Goal: Task Accomplishment & Management: Manage account settings

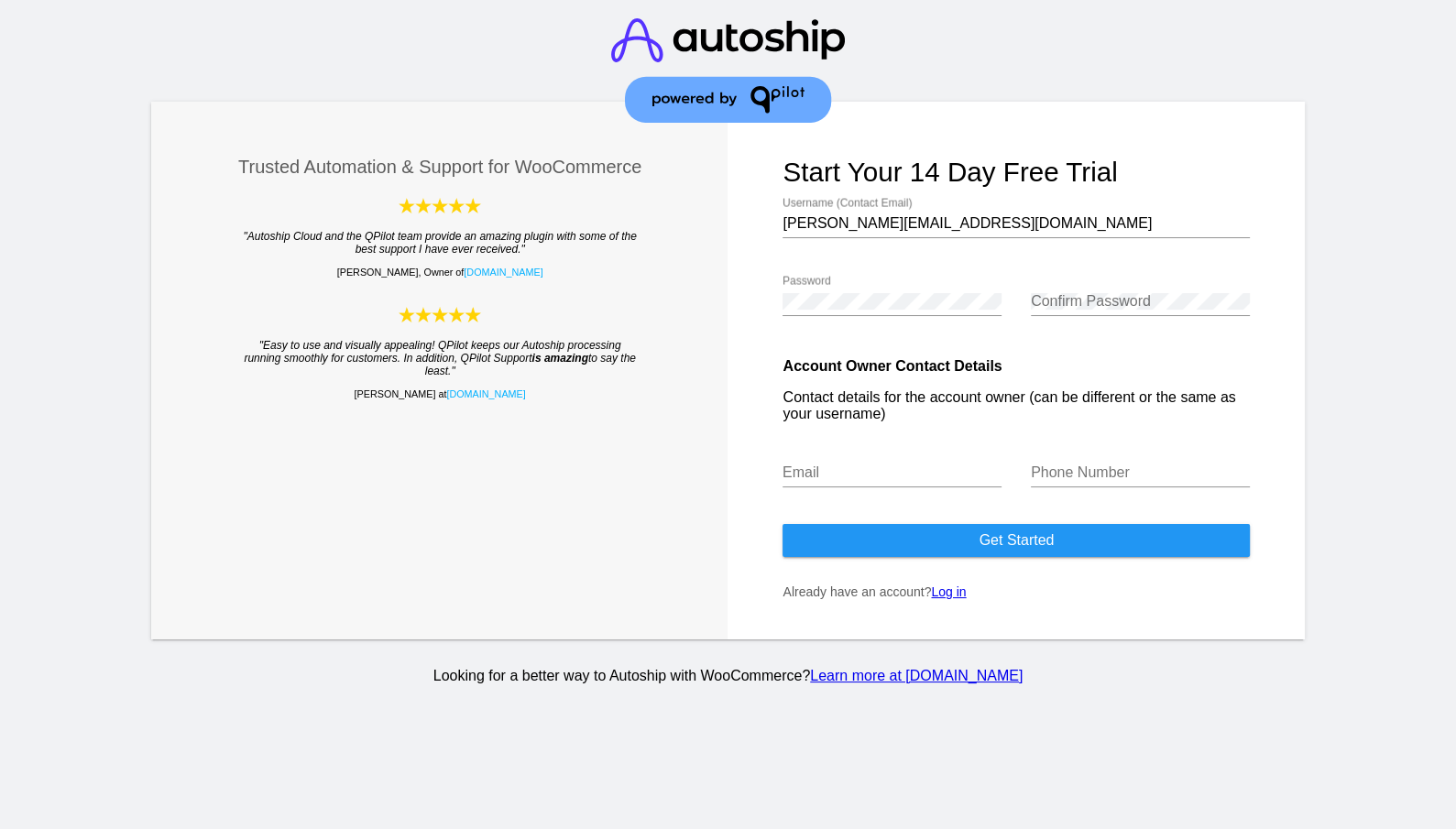
click at [951, 593] on link "Log in" at bounding box center [948, 592] width 35 height 15
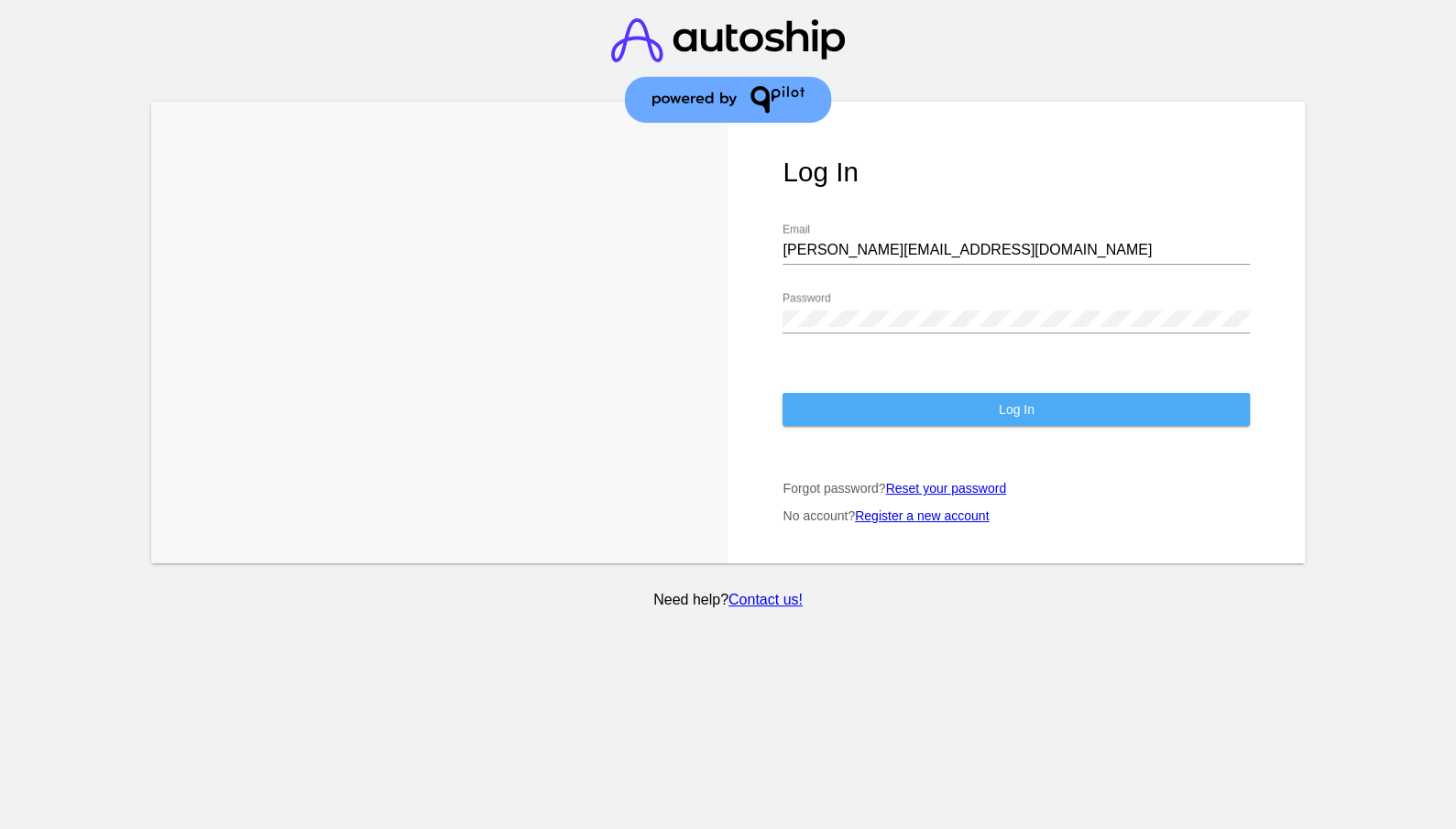
click at [967, 393] on button "Log In" at bounding box center [1016, 409] width 467 height 33
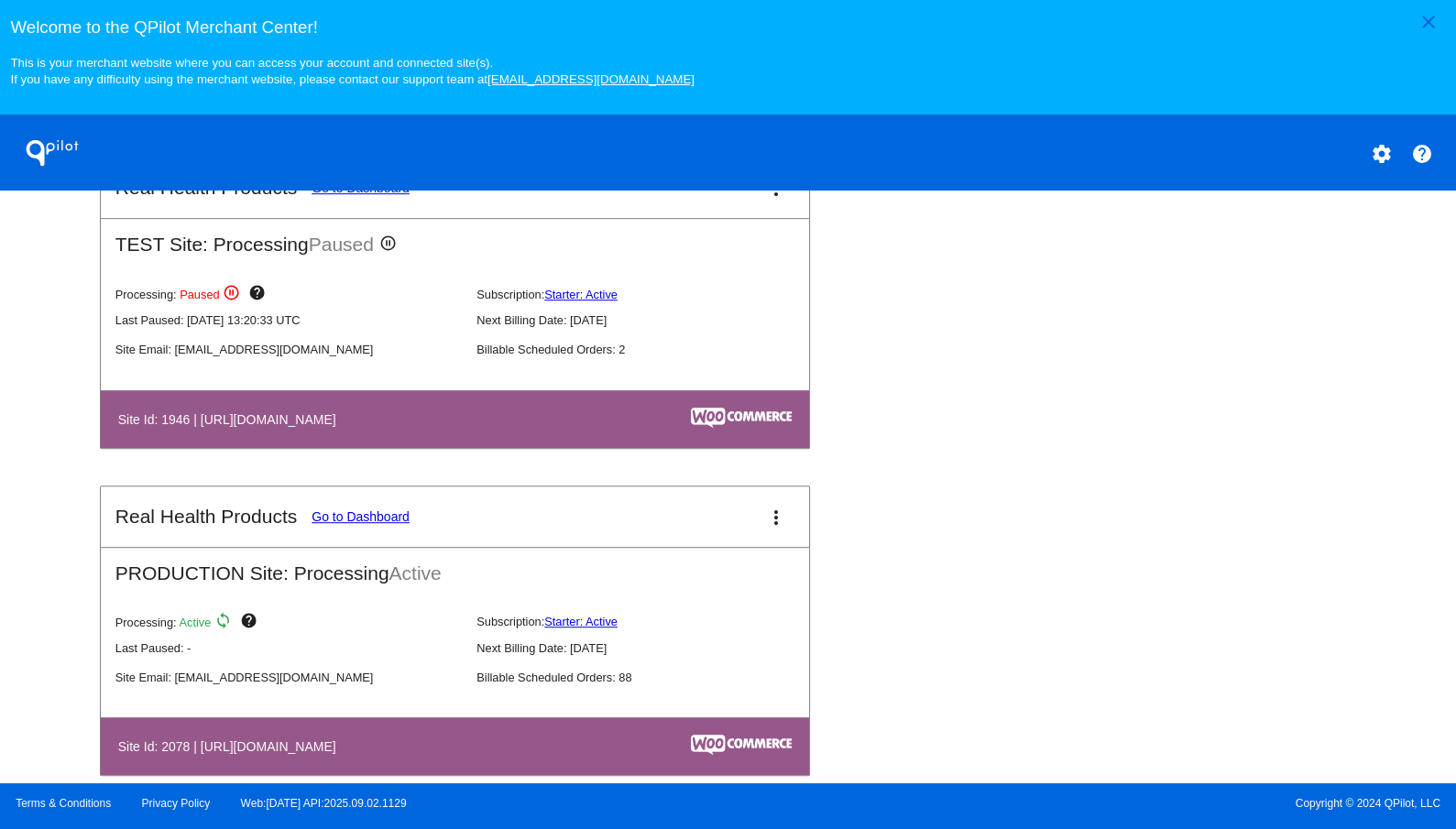
scroll to position [1062, 0]
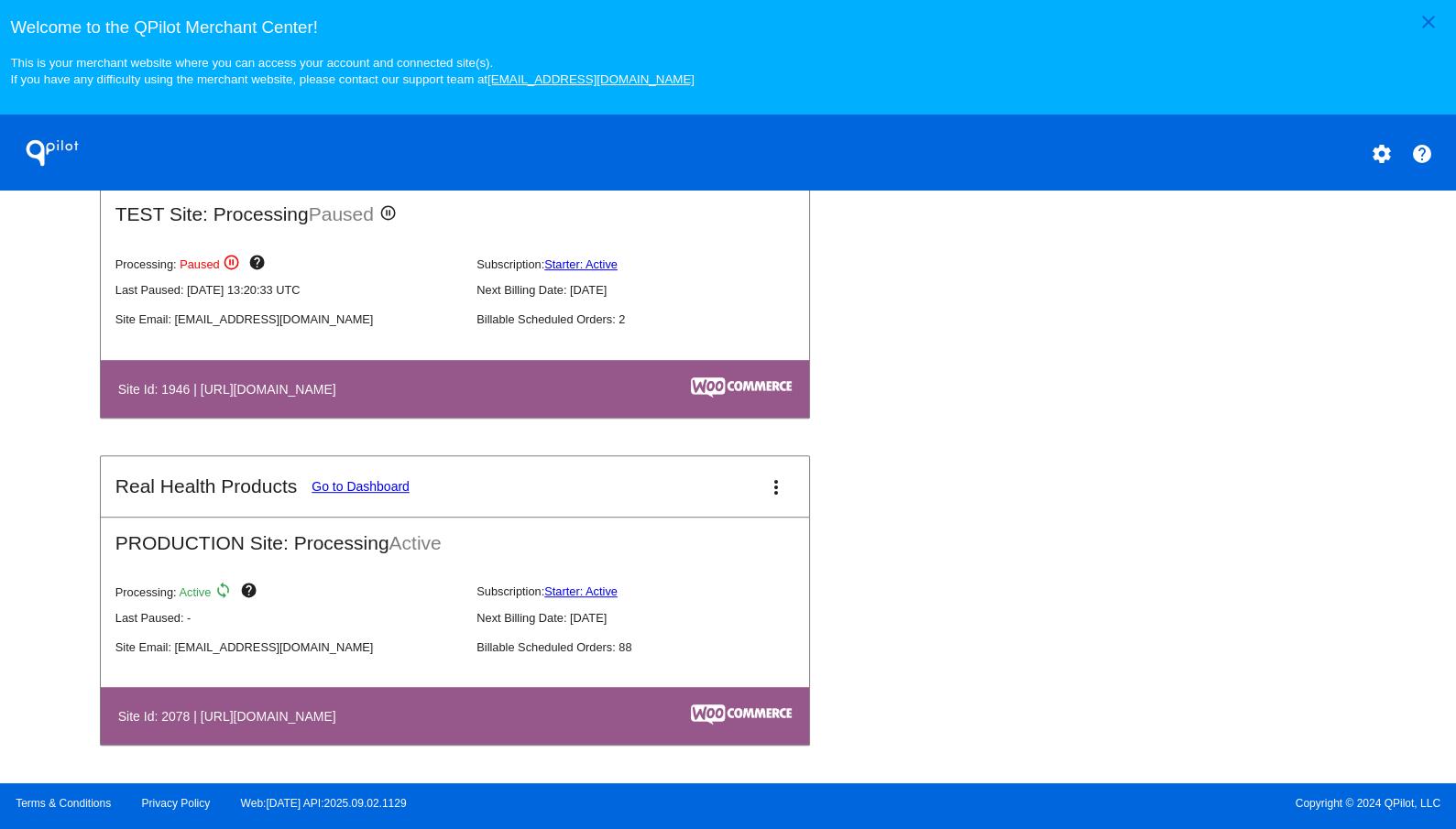
click at [375, 487] on link "Go to Dashboard" at bounding box center [360, 487] width 98 height 15
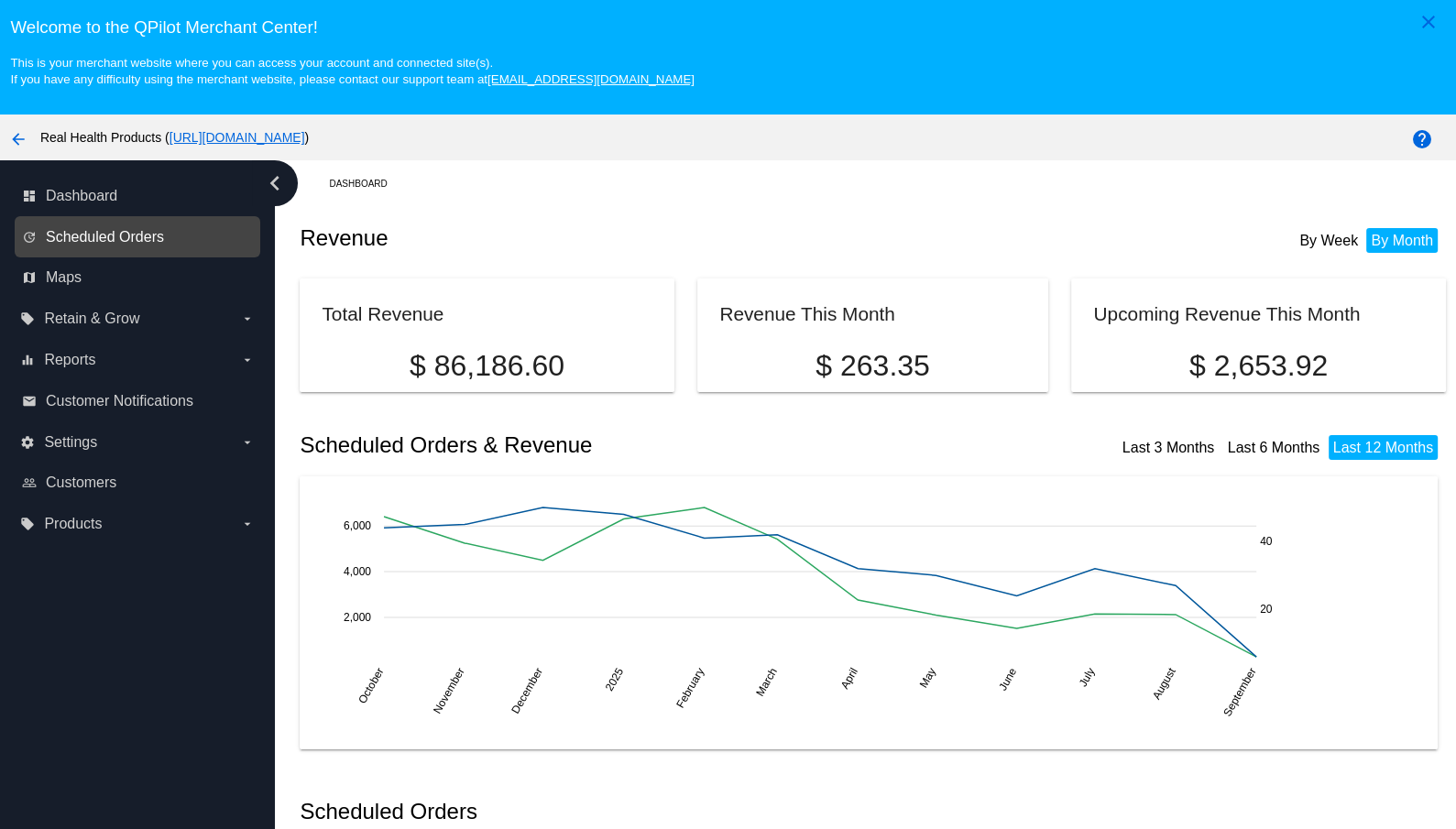
click at [144, 241] on span "Scheduled Orders" at bounding box center [105, 237] width 118 height 17
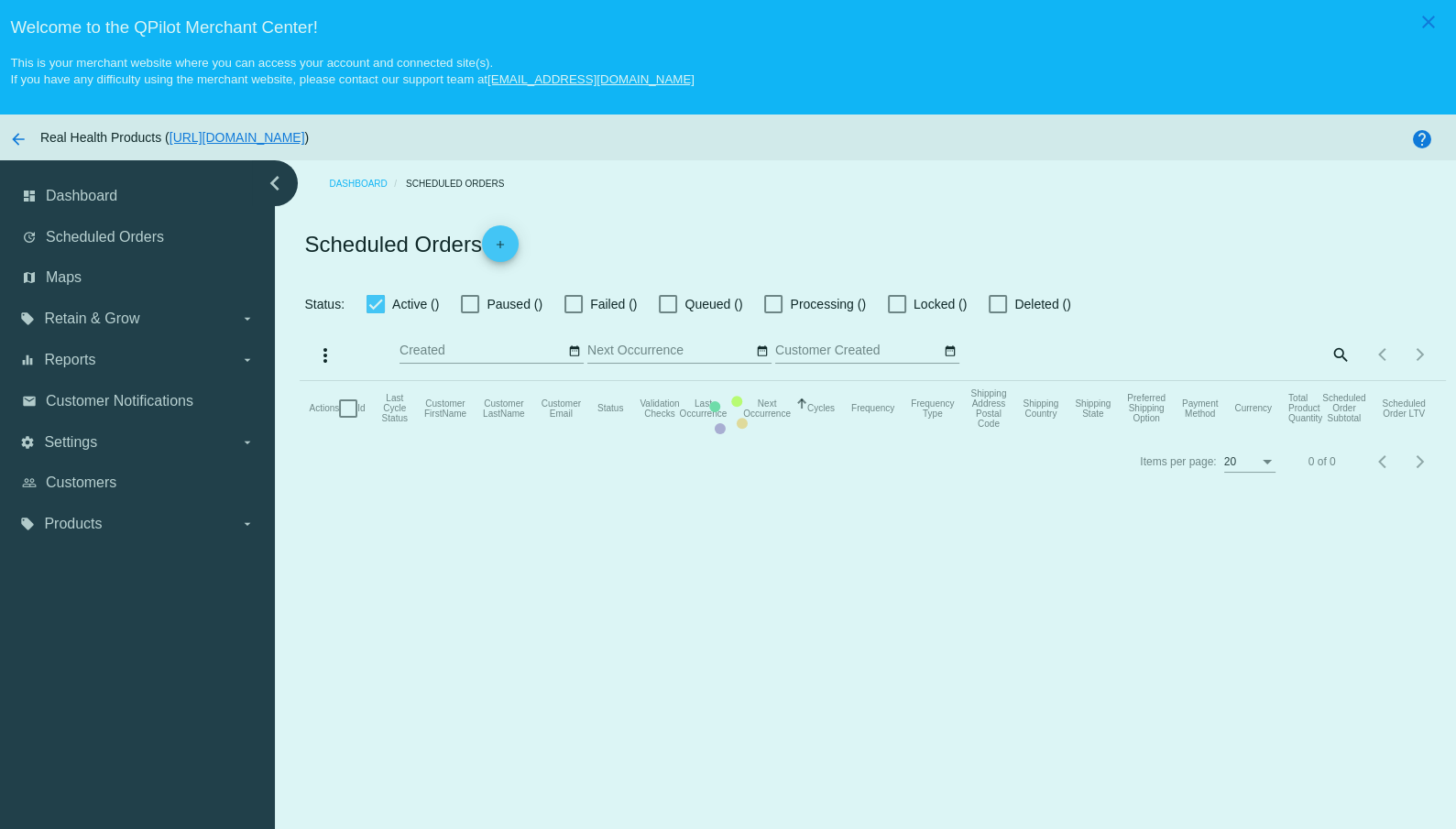
checkbox input "true"
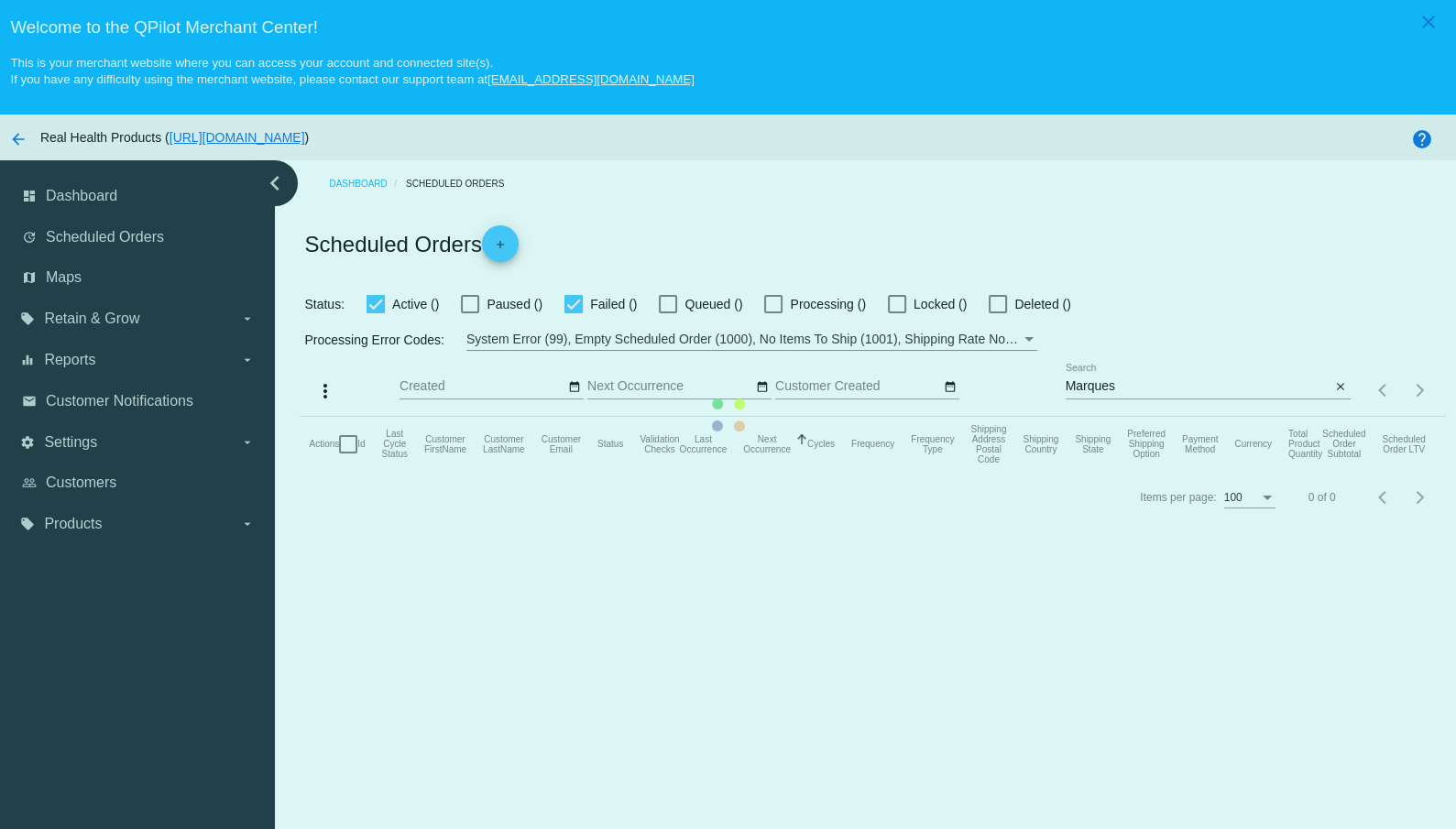
click at [1102, 416] on mat-table "Actions Id Last Cycle Status Customer FirstName Customer LastName Customer Emai…" at bounding box center [872, 444] width 1145 height 55
click at [1100, 416] on mat-table "Actions Id Last Cycle Status Customer FirstName Customer LastName Customer Emai…" at bounding box center [872, 444] width 1145 height 55
drag, startPoint x: 1332, startPoint y: 265, endPoint x: 1319, endPoint y: 265, distance: 13.0
click at [1331, 416] on mat-table "Actions Id Last Cycle Status Customer FirstName Customer LastName Customer Emai…" at bounding box center [872, 444] width 1145 height 55
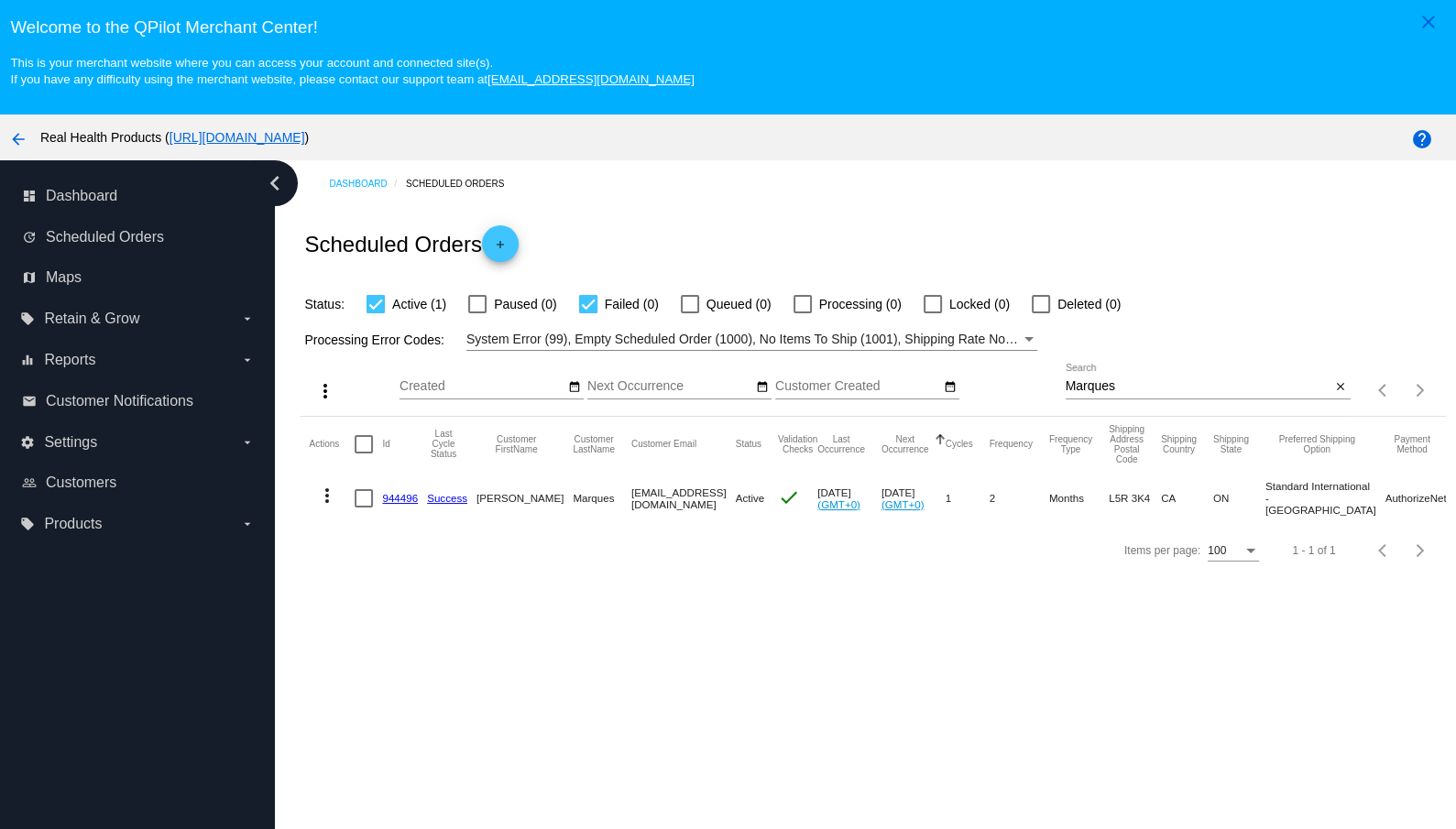
click at [1094, 384] on input "Marques" at bounding box center [1198, 386] width 265 height 15
click at [1095, 384] on input "Marques" at bounding box center [1198, 386] width 265 height 15
paste input "[URL][DOMAIN_NAME][SECURITY_DATA]"
click at [1157, 380] on input "[URL][DOMAIN_NAME][SECURITY_DATA]" at bounding box center [1198, 386] width 265 height 15
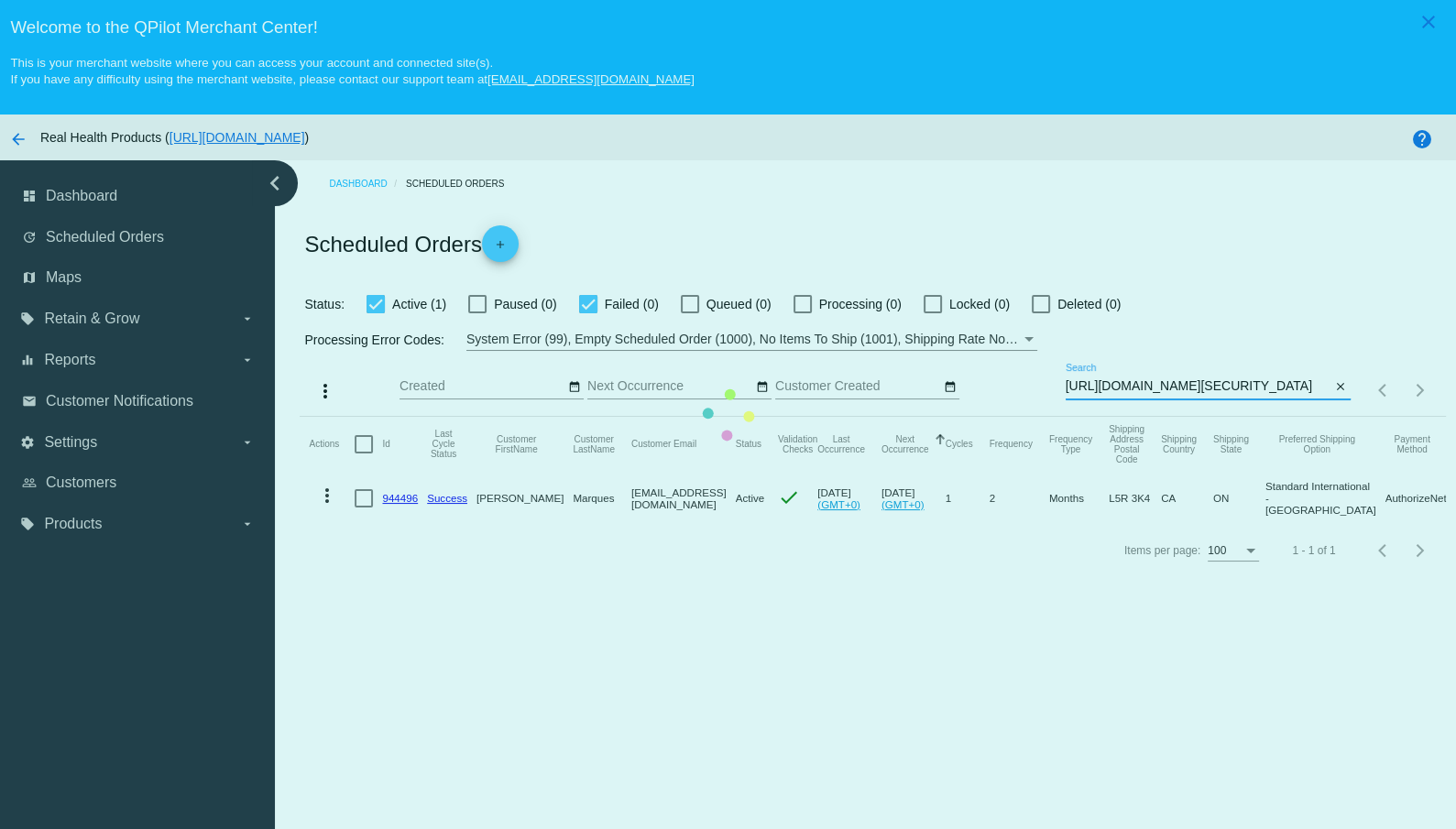
click at [1157, 380] on input "[URL][DOMAIN_NAME][SECURITY_DATA]" at bounding box center [1198, 386] width 265 height 15
click at [1156, 416] on mat-table "Actions Id Last Cycle Status Customer FirstName Customer LastName Customer Emai…" at bounding box center [872, 470] width 1145 height 108
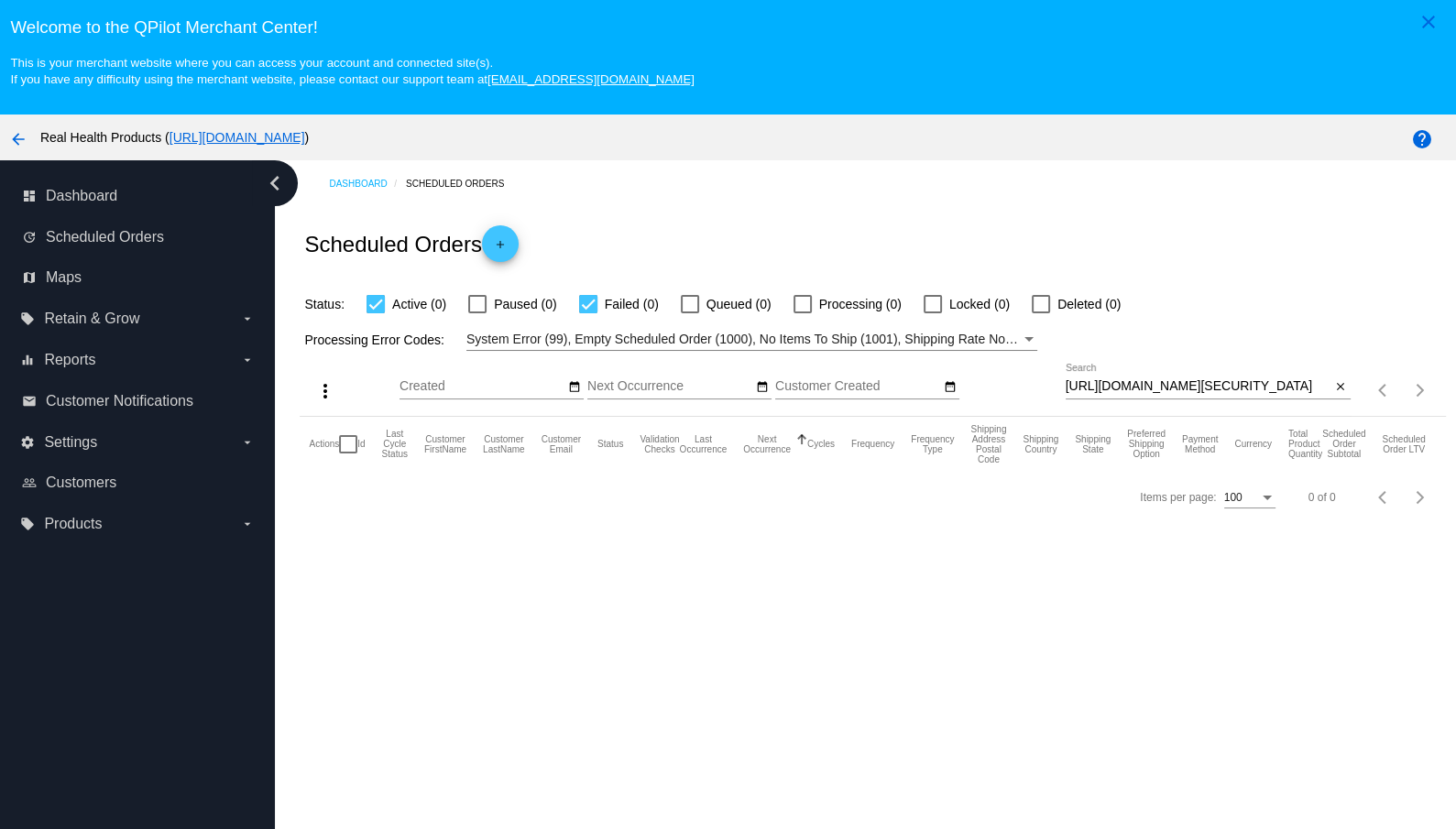
click at [1155, 377] on div "[URL][DOMAIN_NAME][SECURITY_DATA] Search" at bounding box center [1198, 382] width 265 height 36
type input "1"
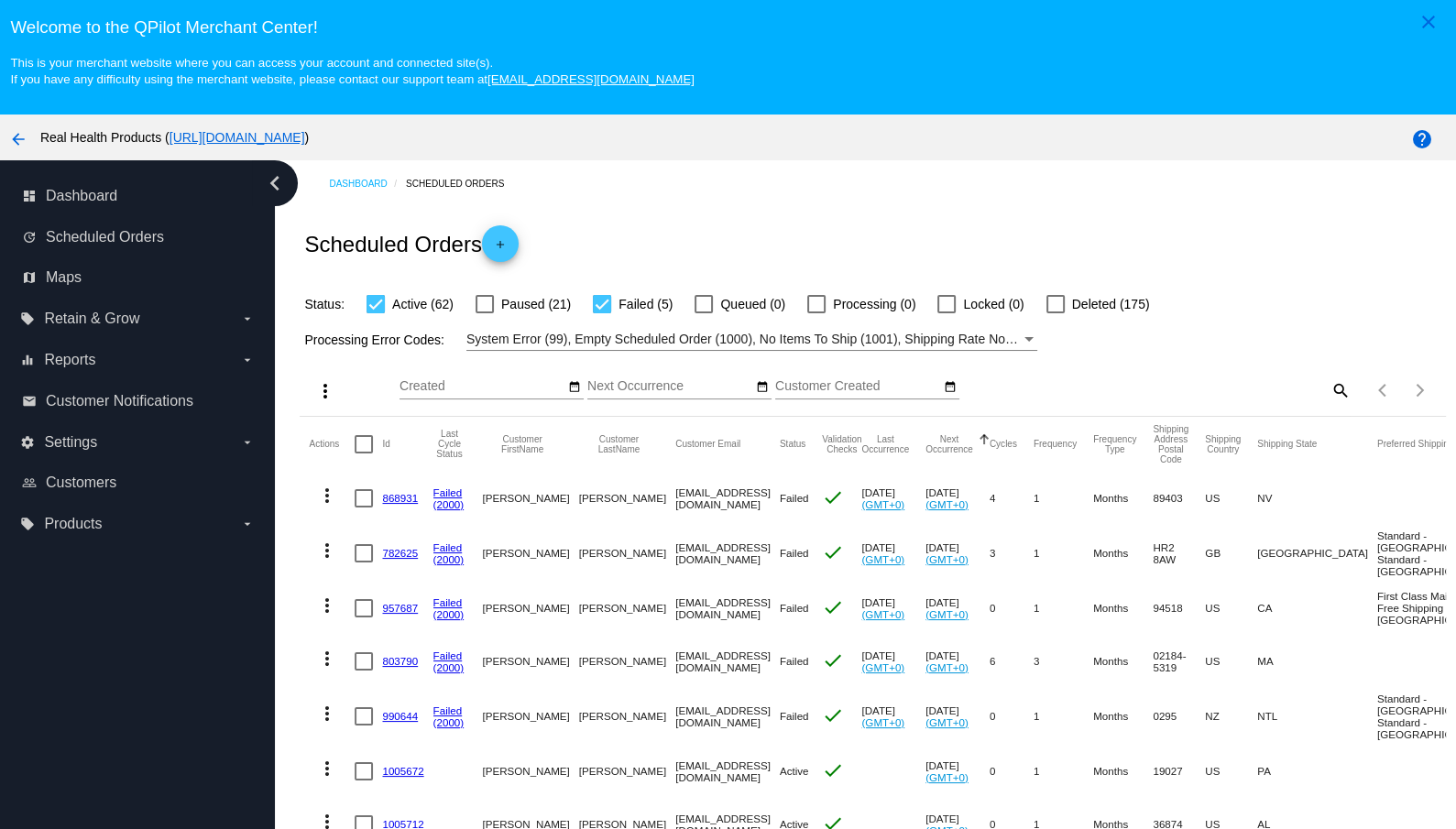
click at [1114, 385] on div "search" at bounding box center [1208, 389] width 285 height 28
click at [1339, 396] on mat-icon "search" at bounding box center [1339, 389] width 22 height 28
click at [1116, 385] on input "Search" at bounding box center [1208, 386] width 285 height 15
paste input "[PERSON_NAME]"
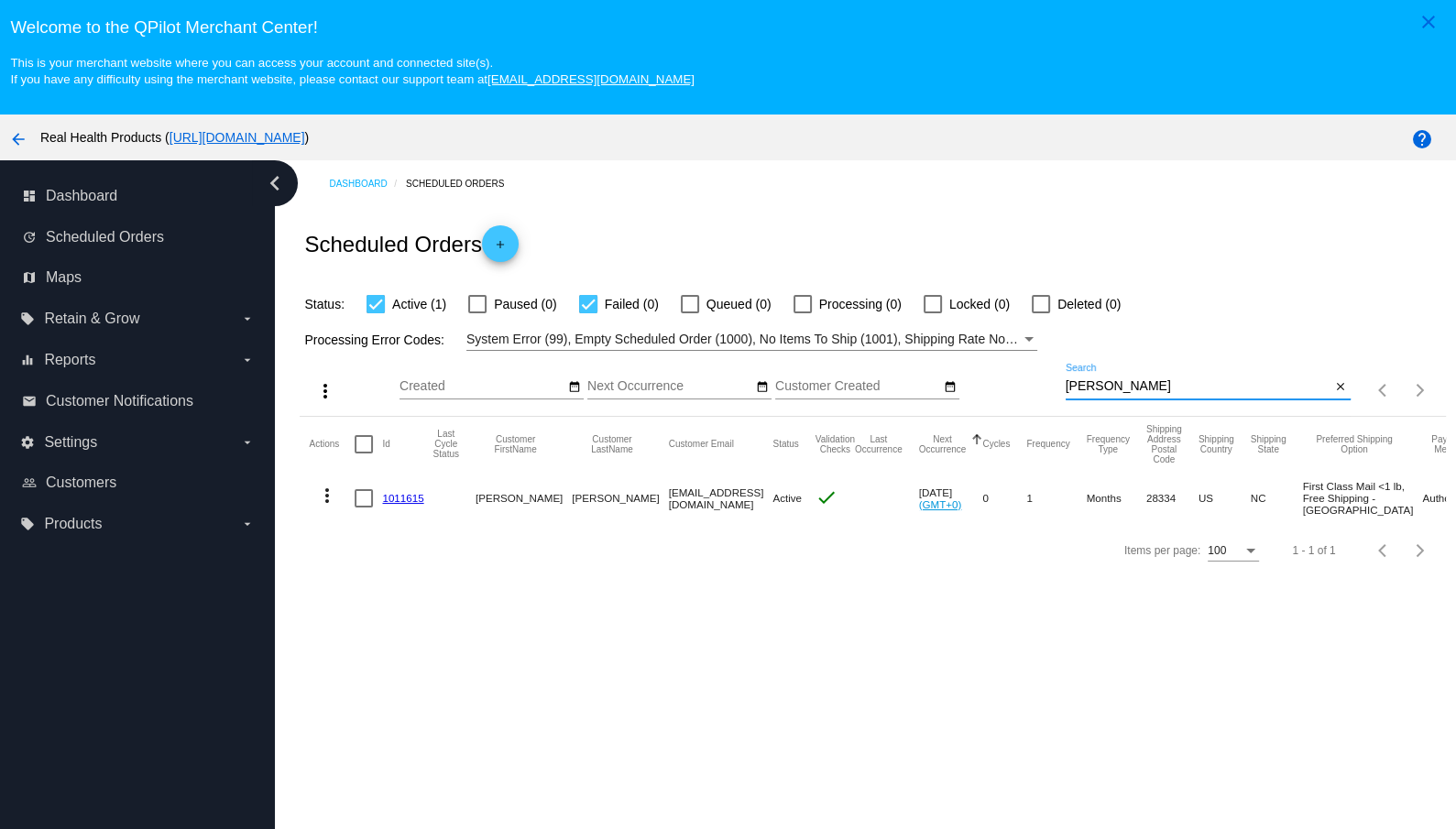
type input "[PERSON_NAME]"
click at [1343, 382] on span "close" at bounding box center [1341, 385] width 13 height 15
